Goal: Task Accomplishment & Management: Use online tool/utility

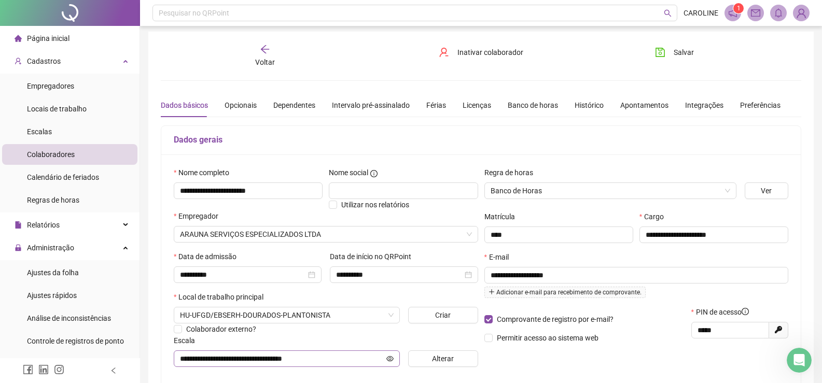
scroll to position [1, 0]
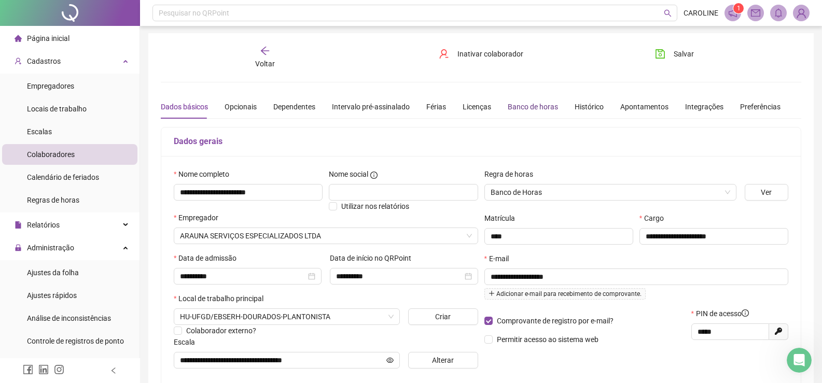
click at [531, 107] on div "Banco de horas" at bounding box center [532, 106] width 50 height 11
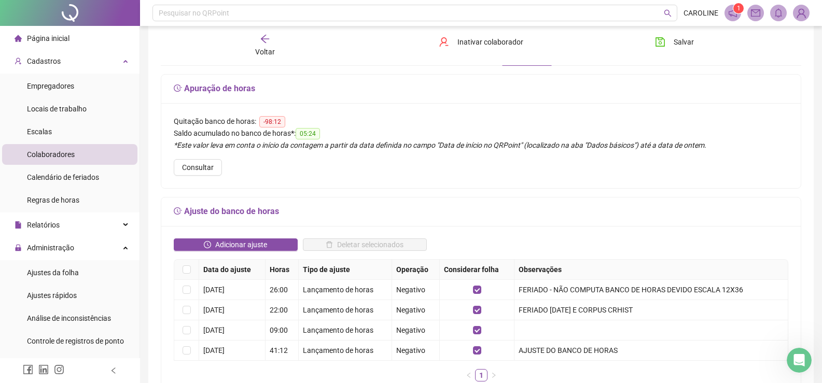
scroll to position [52, 0]
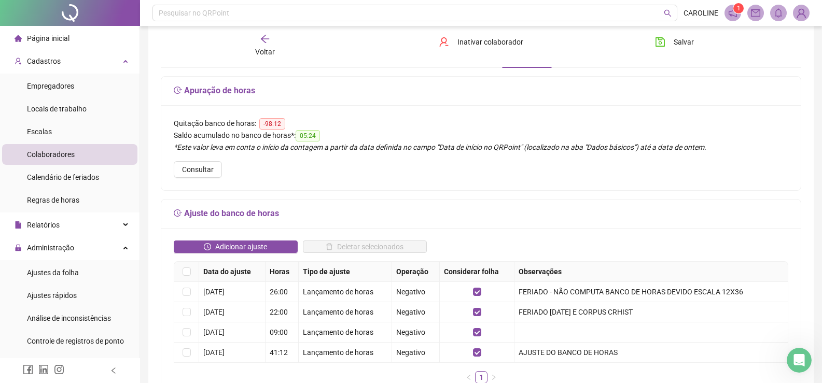
click at [270, 39] on icon "arrow-left" at bounding box center [265, 39] width 10 height 10
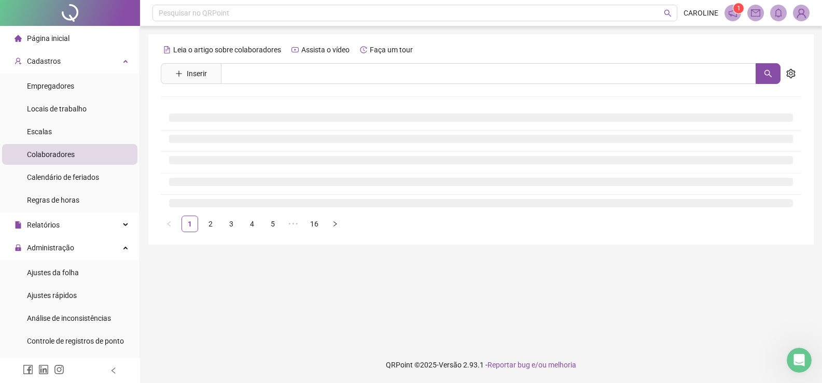
scroll to position [0, 0]
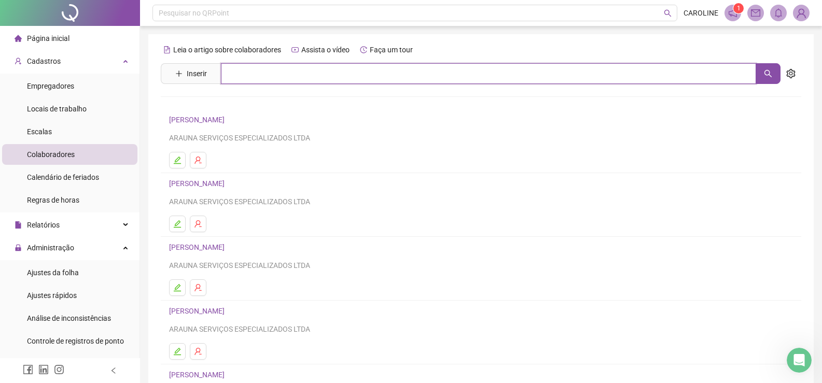
click at [270, 78] on input "text" at bounding box center [488, 73] width 535 height 21
type input "********"
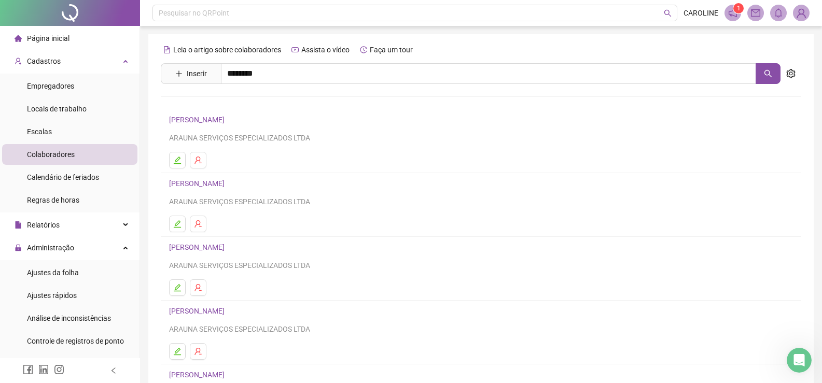
click at [235, 102] on link "[PERSON_NAME]" at bounding box center [207, 104] width 55 height 8
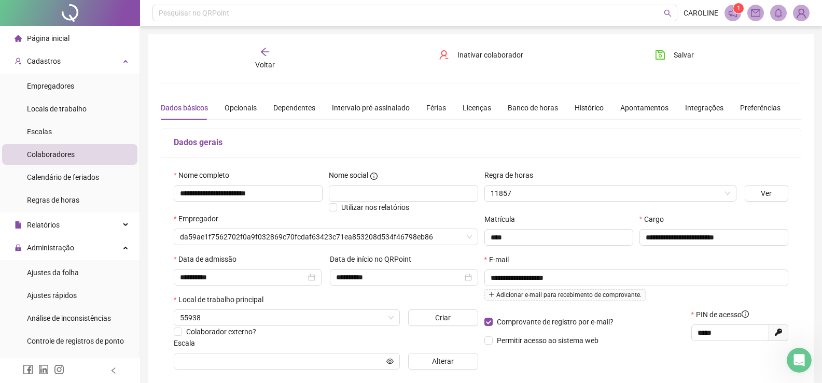
type input "**********"
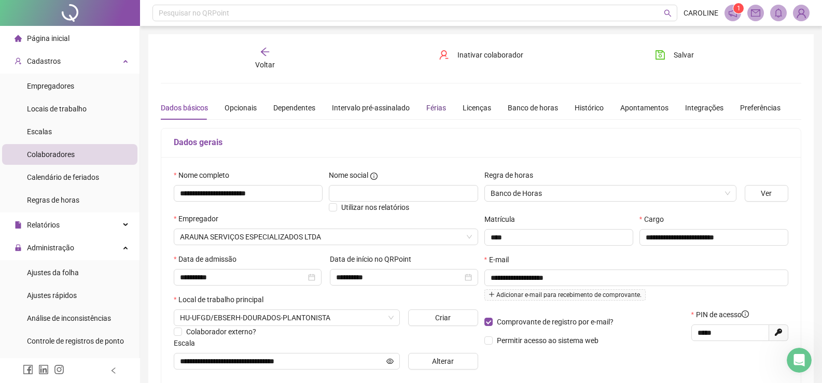
click at [433, 109] on div "Férias" at bounding box center [436, 107] width 20 height 11
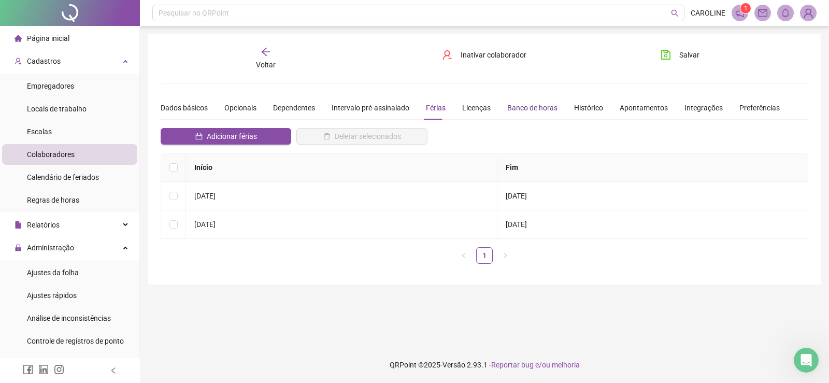
click at [516, 102] on div "Banco de horas" at bounding box center [532, 107] width 50 height 11
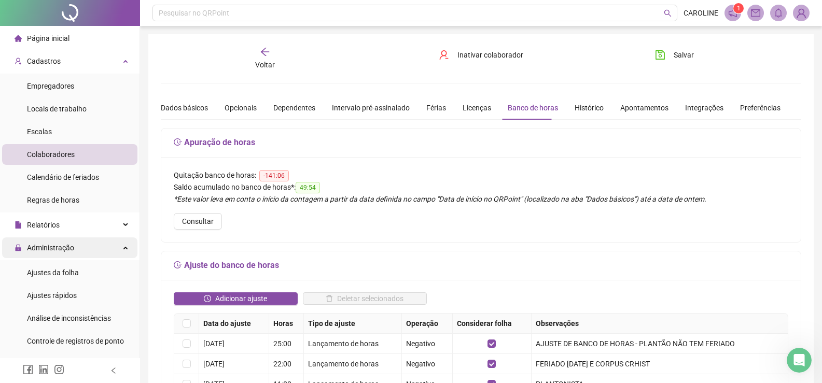
click at [37, 250] on span "Administração" at bounding box center [50, 248] width 47 height 8
click at [78, 275] on li "Ajustes da folha" at bounding box center [69, 272] width 135 height 21
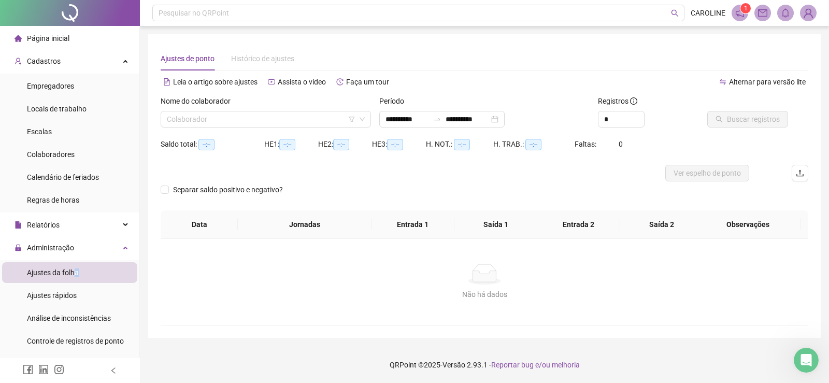
type input "**********"
click at [259, 122] on input "search" at bounding box center [261, 119] width 189 height 16
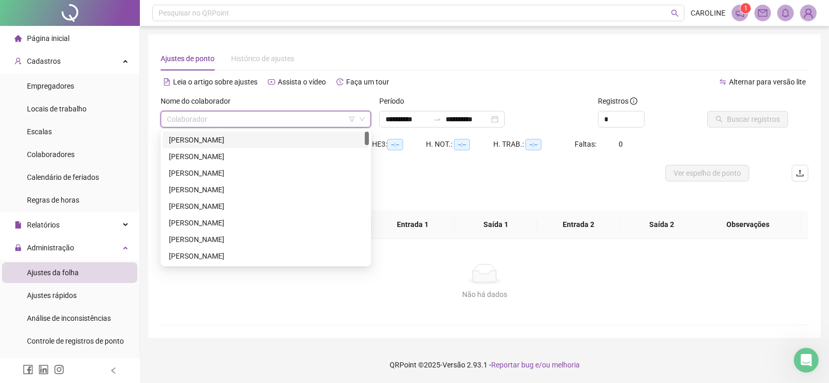
click at [235, 145] on div "[PERSON_NAME]" at bounding box center [266, 139] width 194 height 11
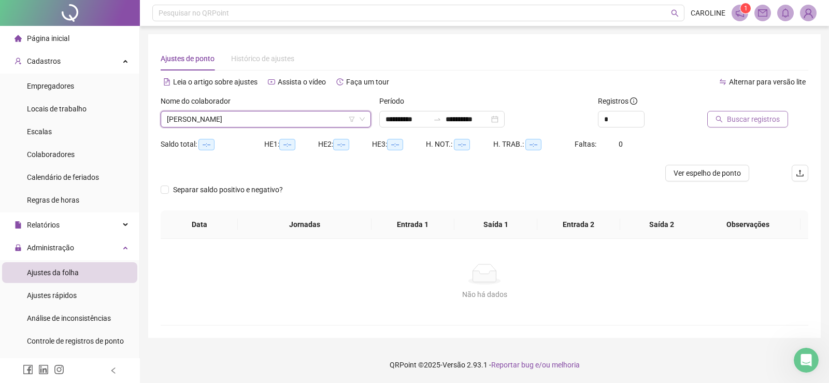
click at [723, 122] on button "Buscar registros" at bounding box center [748, 119] width 81 height 17
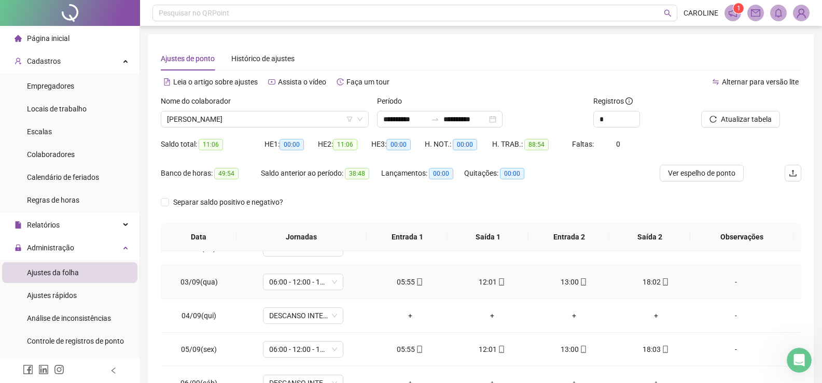
scroll to position [104, 0]
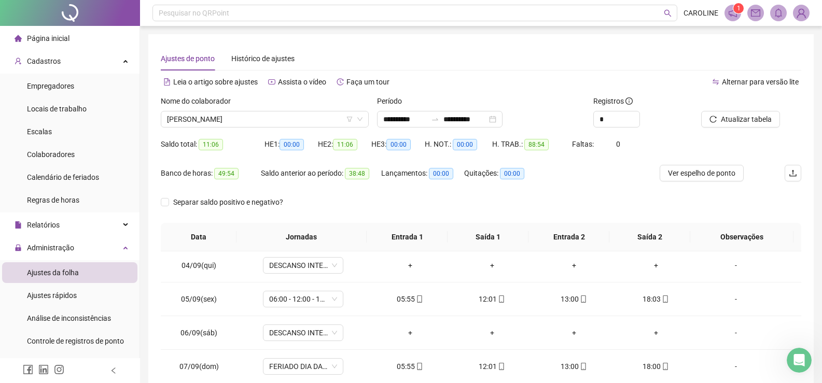
click at [297, 109] on div "Nome do colaborador" at bounding box center [265, 103] width 208 height 16
click at [293, 118] on span "[PERSON_NAME]" at bounding box center [264, 119] width 195 height 16
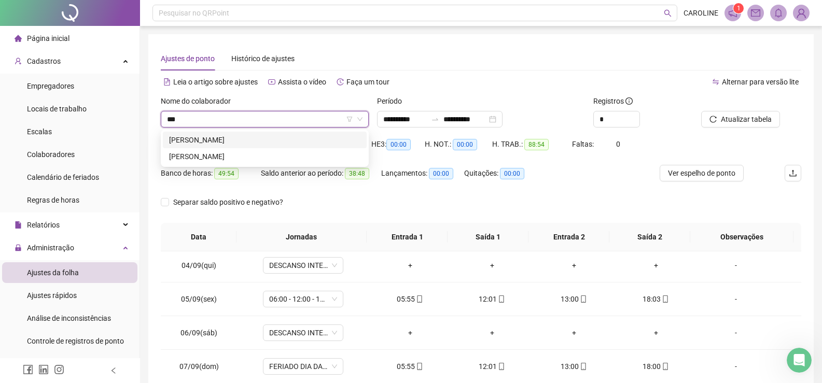
type input "****"
click at [231, 144] on div "[PERSON_NAME]" at bounding box center [264, 139] width 191 height 11
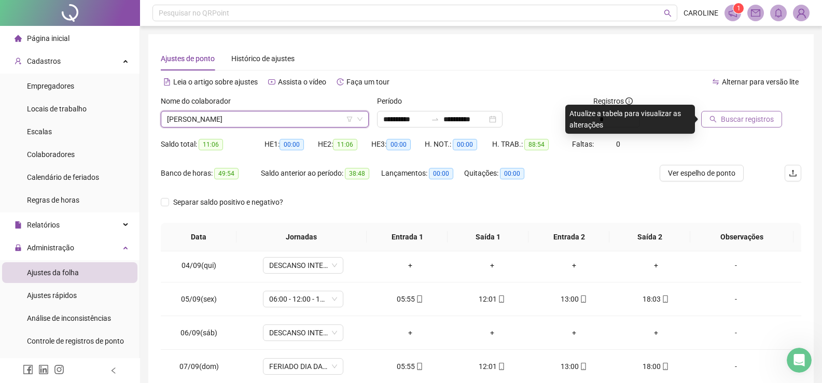
click at [755, 124] on span "Buscar registros" at bounding box center [747, 119] width 53 height 11
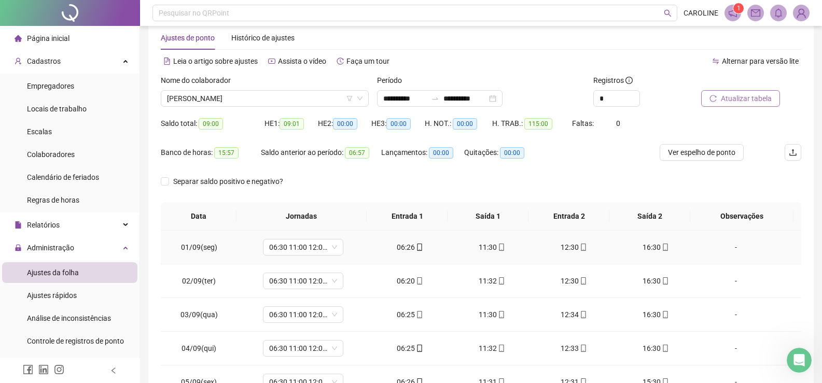
scroll to position [0, 0]
